Goal: Information Seeking & Learning: Learn about a topic

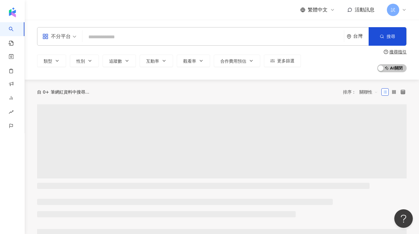
click at [72, 39] on span "不分平台" at bounding box center [59, 37] width 34 height 10
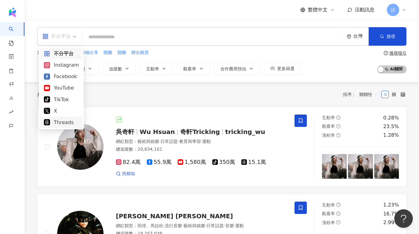
click at [70, 119] on div "Threads" at bounding box center [61, 123] width 35 height 8
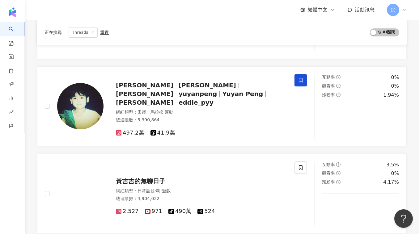
scroll to position [567, 0]
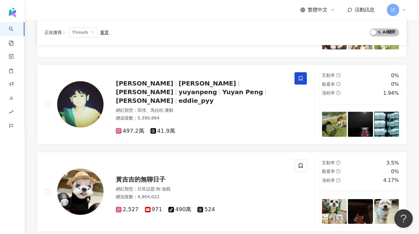
click at [392, 9] on span "試" at bounding box center [393, 9] width 4 height 7
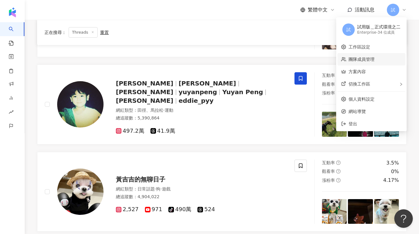
click at [367, 62] on link "團隊成員管理" at bounding box center [362, 59] width 26 height 5
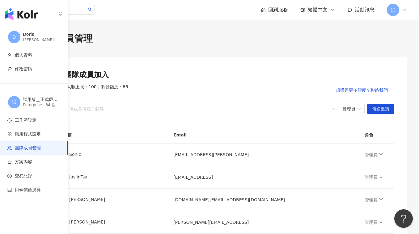
click at [34, 15] on img "button" at bounding box center [21, 14] width 33 height 12
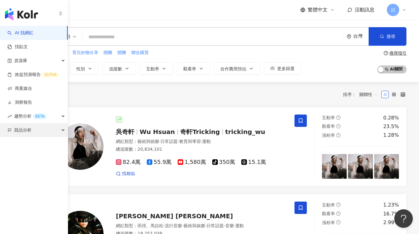
click at [19, 130] on span "競品分析" at bounding box center [22, 130] width 17 height 14
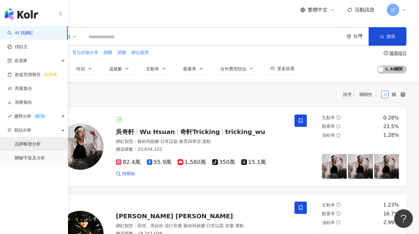
click at [27, 142] on link "品牌帳號分析" at bounding box center [28, 144] width 26 height 6
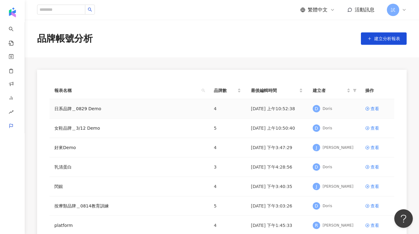
click at [167, 108] on div "日系品牌＿0829 Demo" at bounding box center [129, 108] width 150 height 7
click at [376, 107] on div "查看" at bounding box center [375, 108] width 9 height 7
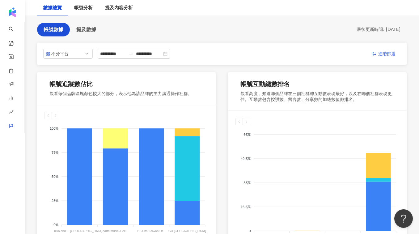
scroll to position [53, 0]
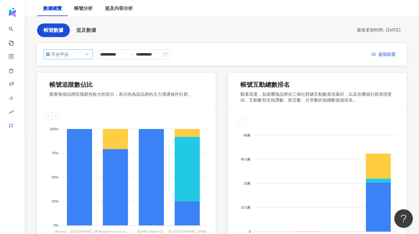
click at [76, 56] on span "不分平台" at bounding box center [68, 54] width 45 height 9
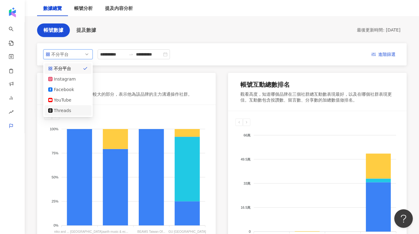
click at [64, 109] on div "Threads" at bounding box center [64, 110] width 20 height 7
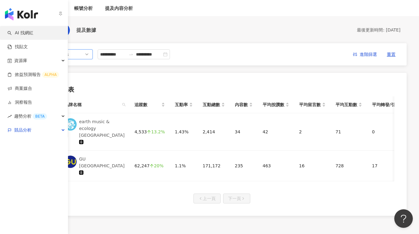
click at [11, 32] on link "AI 找網紅" at bounding box center [20, 33] width 26 height 6
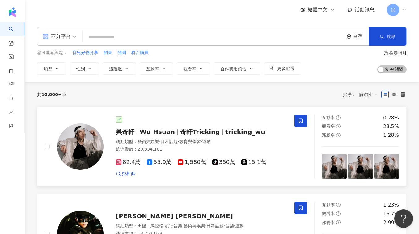
click at [136, 132] on span "吳奇軒" at bounding box center [128, 131] width 24 height 7
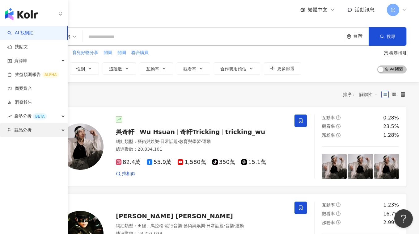
click at [18, 131] on span "競品分析" at bounding box center [22, 130] width 17 height 14
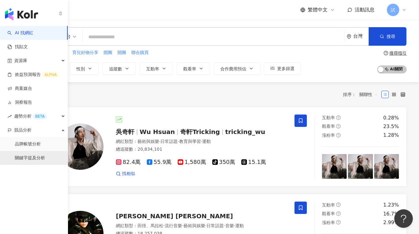
click at [29, 155] on link "關鍵字提及分析" at bounding box center [30, 158] width 30 height 6
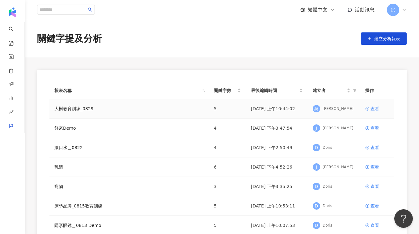
click at [369, 108] on icon at bounding box center [368, 109] width 4 height 4
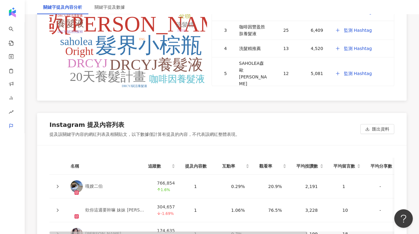
scroll to position [1386, 0]
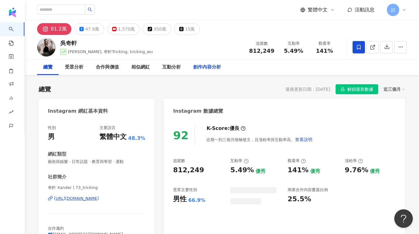
click at [203, 70] on div "創作內容分析" at bounding box center [207, 67] width 28 height 7
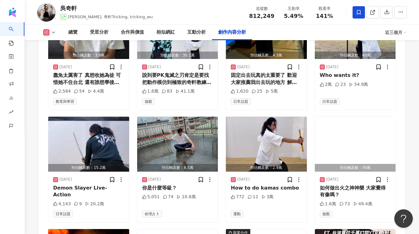
scroll to position [2044, 0]
